Goal: Transaction & Acquisition: Subscribe to service/newsletter

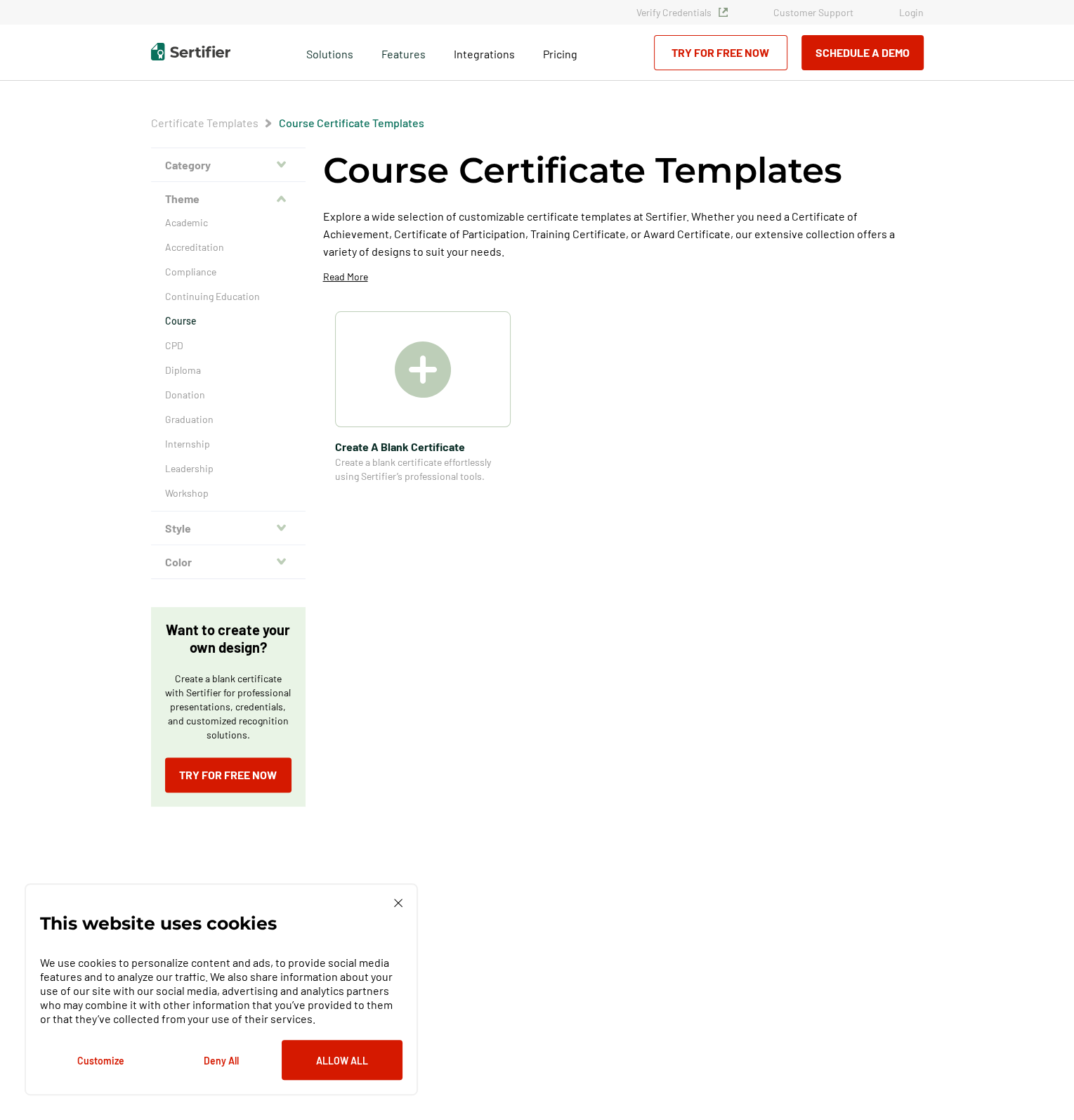
click at [276, 159] on button "Category" at bounding box center [228, 165] width 155 height 34
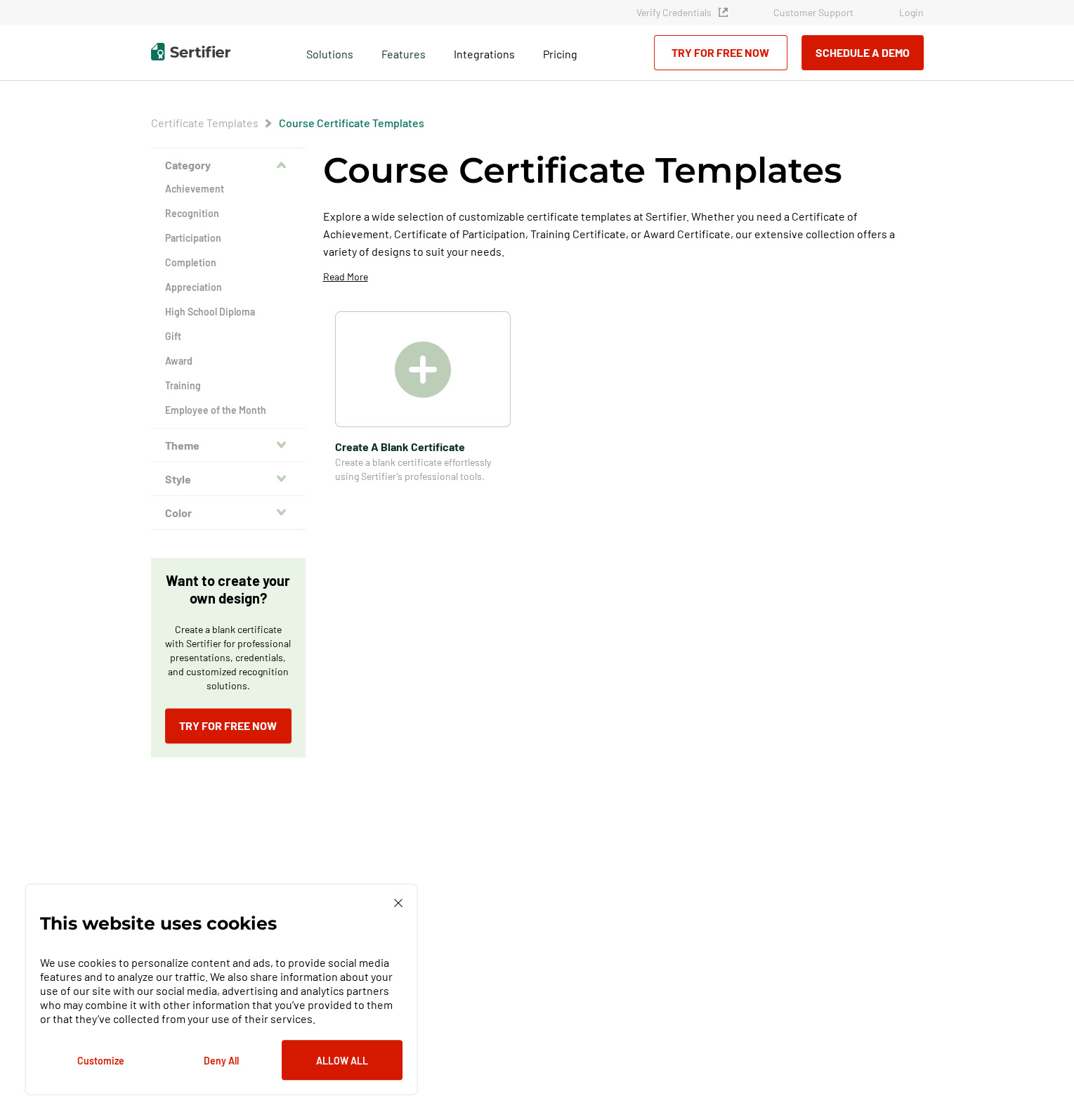
click at [556, 63] on div "Pricing" at bounding box center [560, 52] width 63 height 56
click at [558, 51] on span "Pricing" at bounding box center [560, 54] width 34 height 13
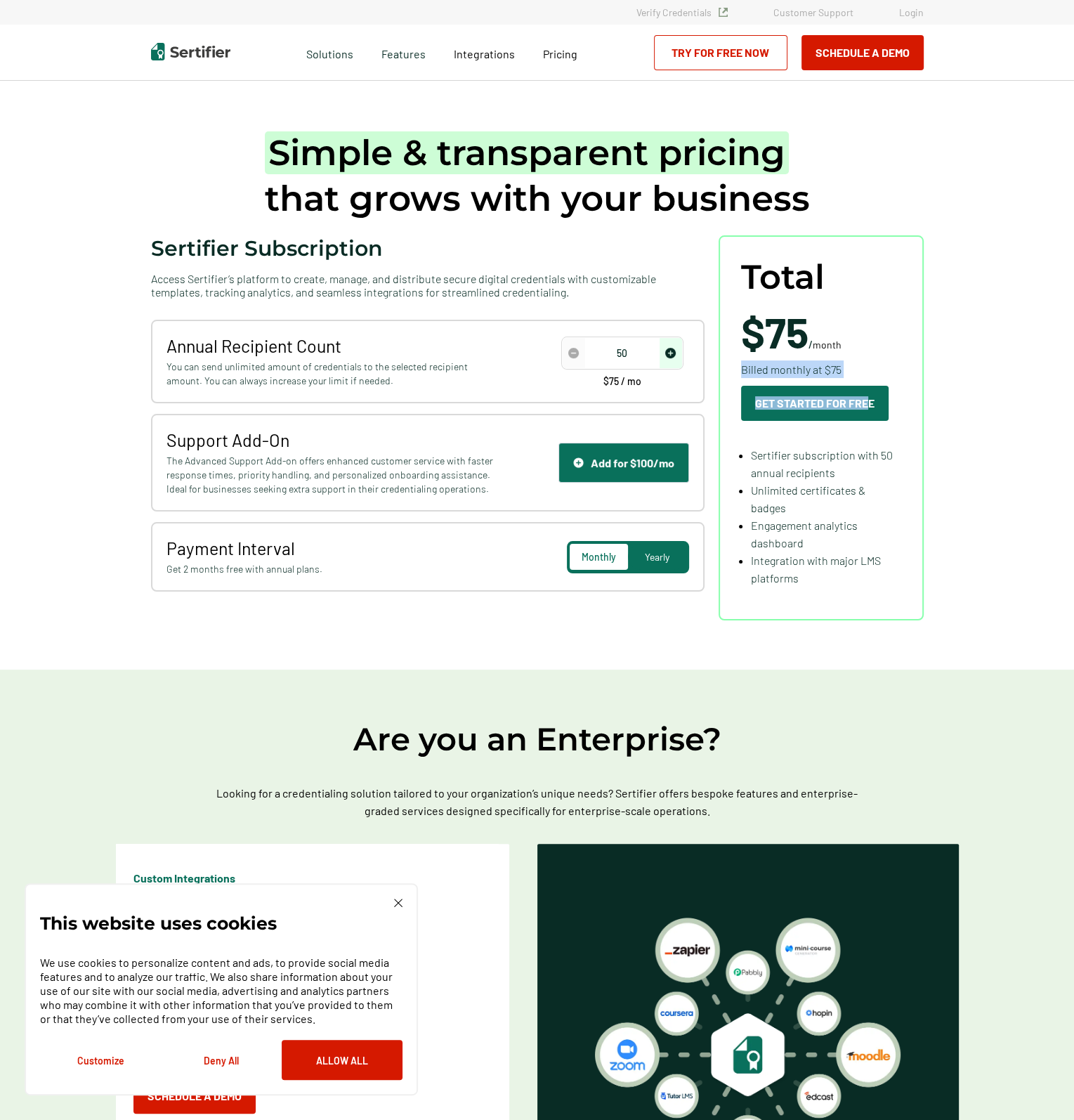
drag, startPoint x: 739, startPoint y: 366, endPoint x: 870, endPoint y: 368, distance: 131.0
click at [870, 368] on div "Total $75 / month Billed monthly at $75 Get Started For Free Sertifier subscrip…" at bounding box center [821, 428] width 205 height 385
drag, startPoint x: 205, startPoint y: 377, endPoint x: 427, endPoint y: 393, distance: 222.6
click at [421, 394] on div "Annual Recipient Count You can send unlimited amount of credentials to the sele…" at bounding box center [427, 361] width 553 height 84
click at [671, 350] on img "increase number" at bounding box center [671, 353] width 10 height 10
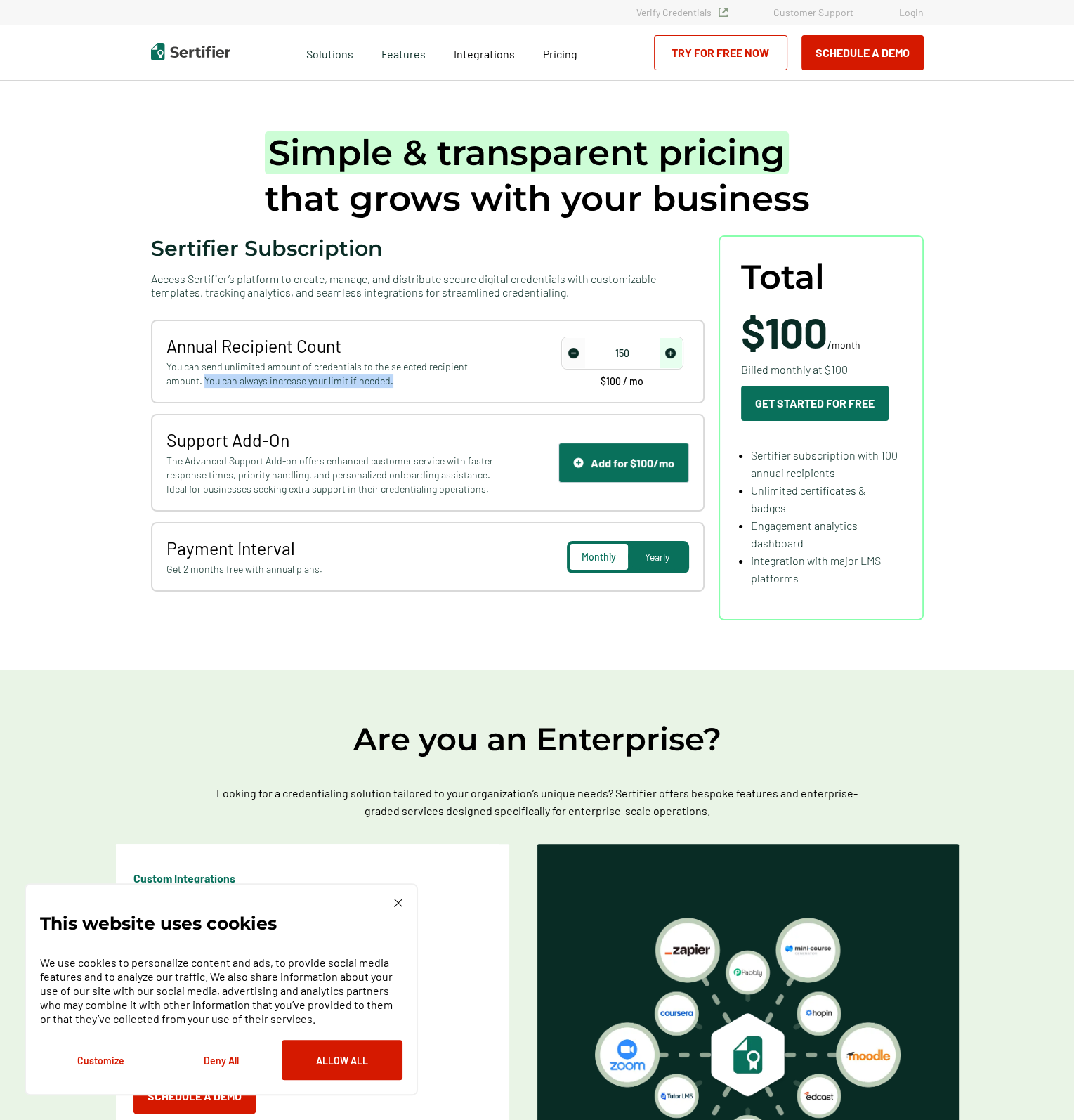
click at [671, 350] on img "increase number" at bounding box center [671, 353] width 10 height 10
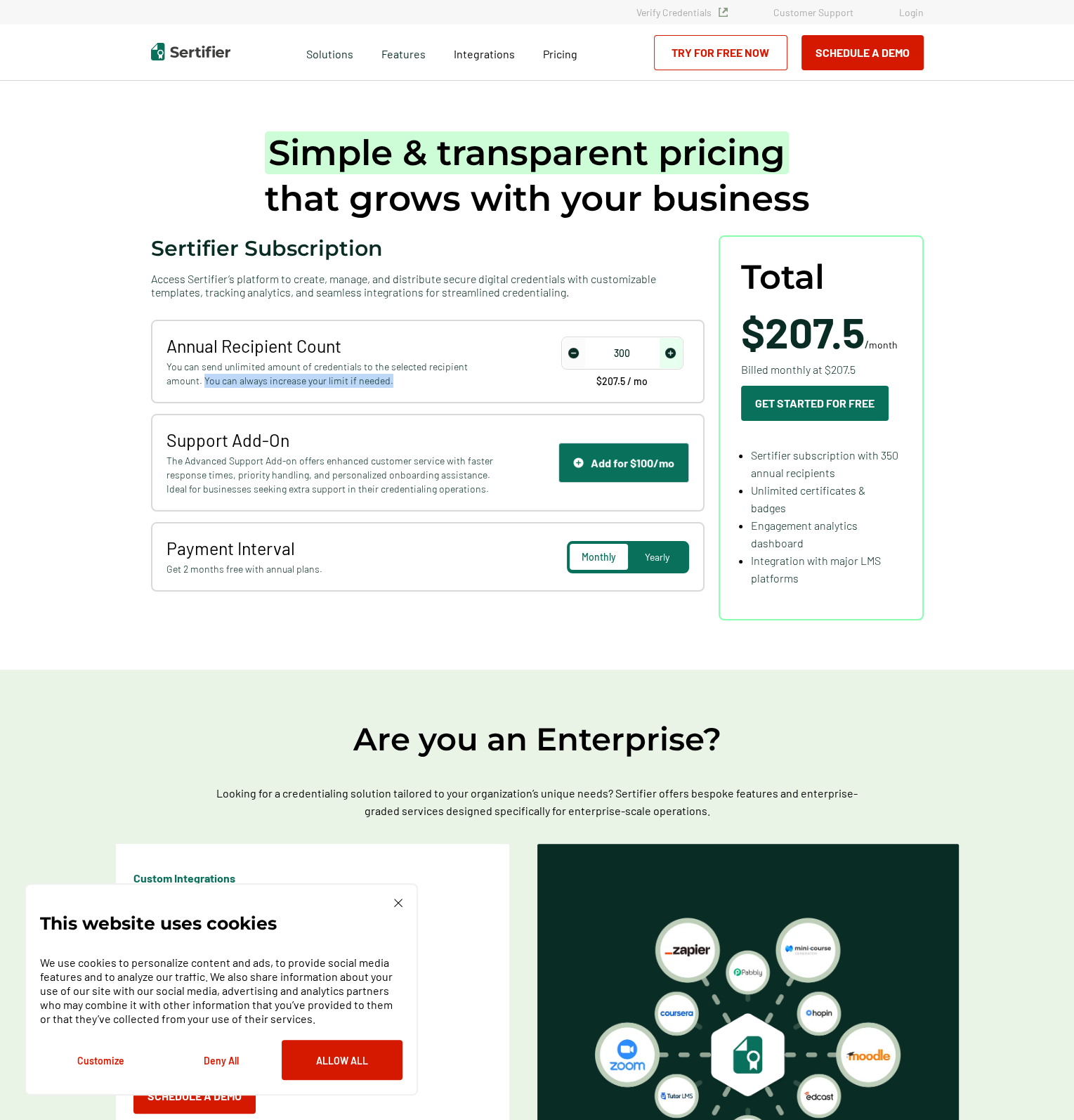
click at [574, 352] on img "decrease number" at bounding box center [574, 353] width 10 height 10
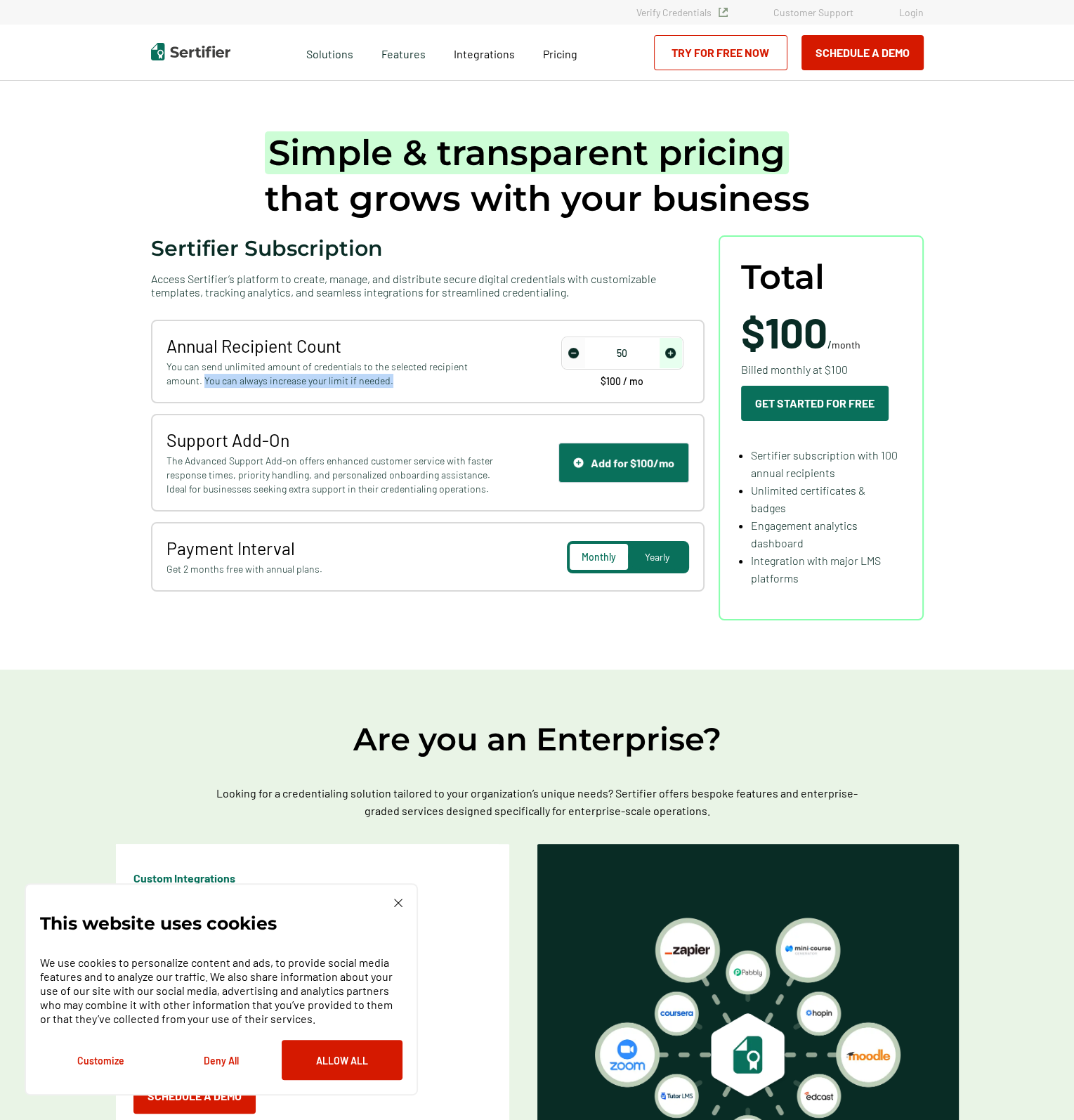
click at [574, 352] on img "decrease number" at bounding box center [574, 353] width 10 height 10
click at [643, 346] on input "50" at bounding box center [623, 353] width 119 height 21
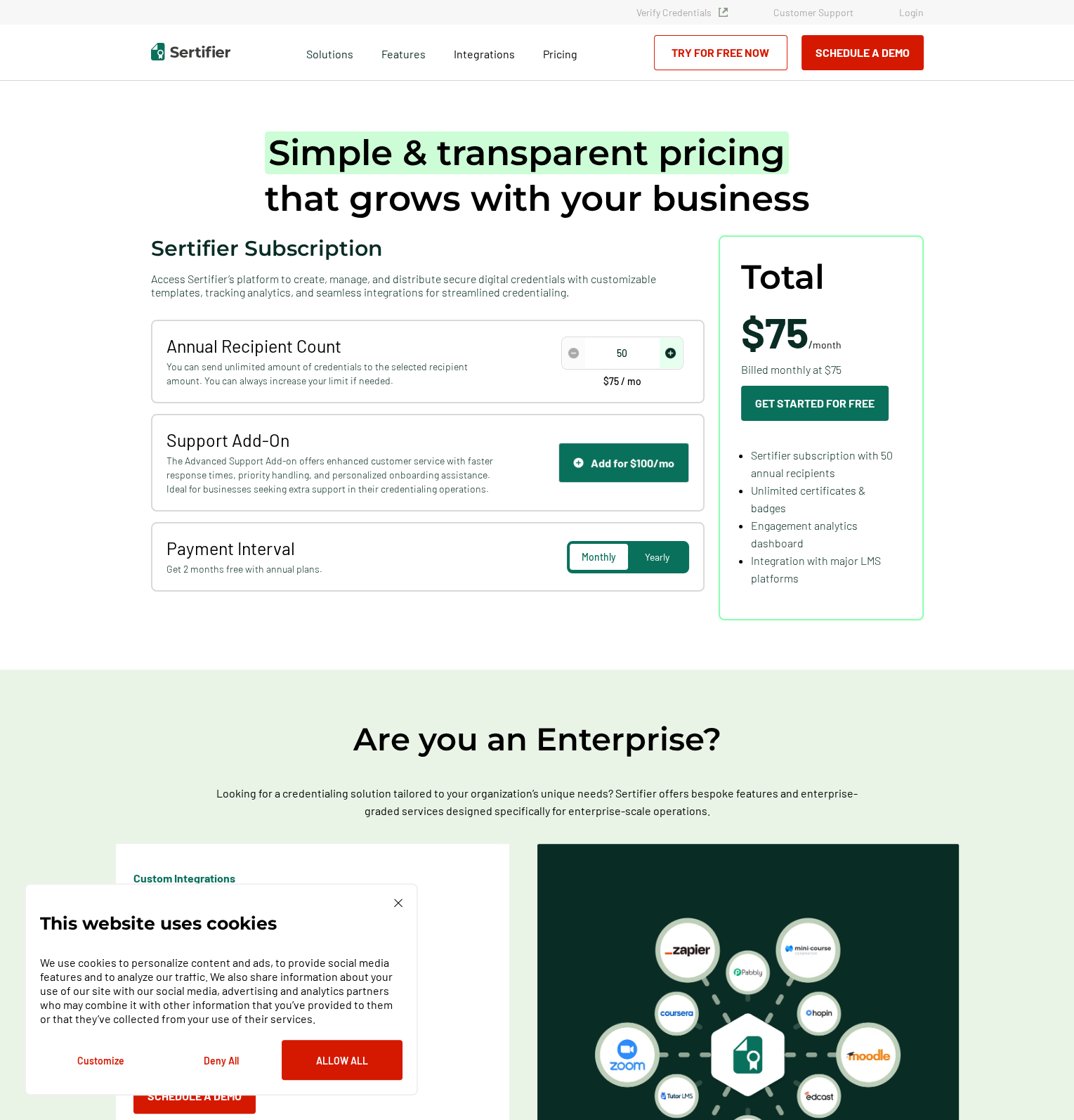
click at [643, 346] on input "50" at bounding box center [623, 353] width 119 height 21
type input "5"
type input "1"
type input "5000"
